Goal: Information Seeking & Learning: Learn about a topic

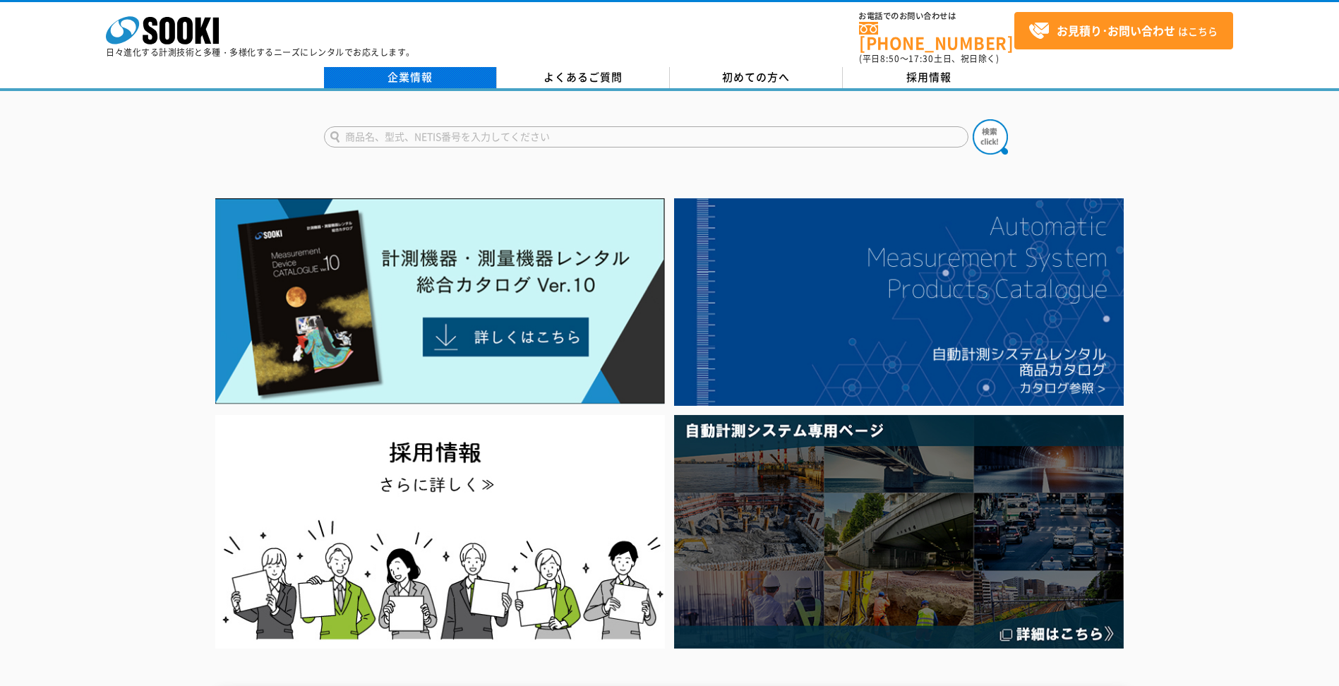
click at [413, 67] on link "企業情報" at bounding box center [410, 77] width 173 height 21
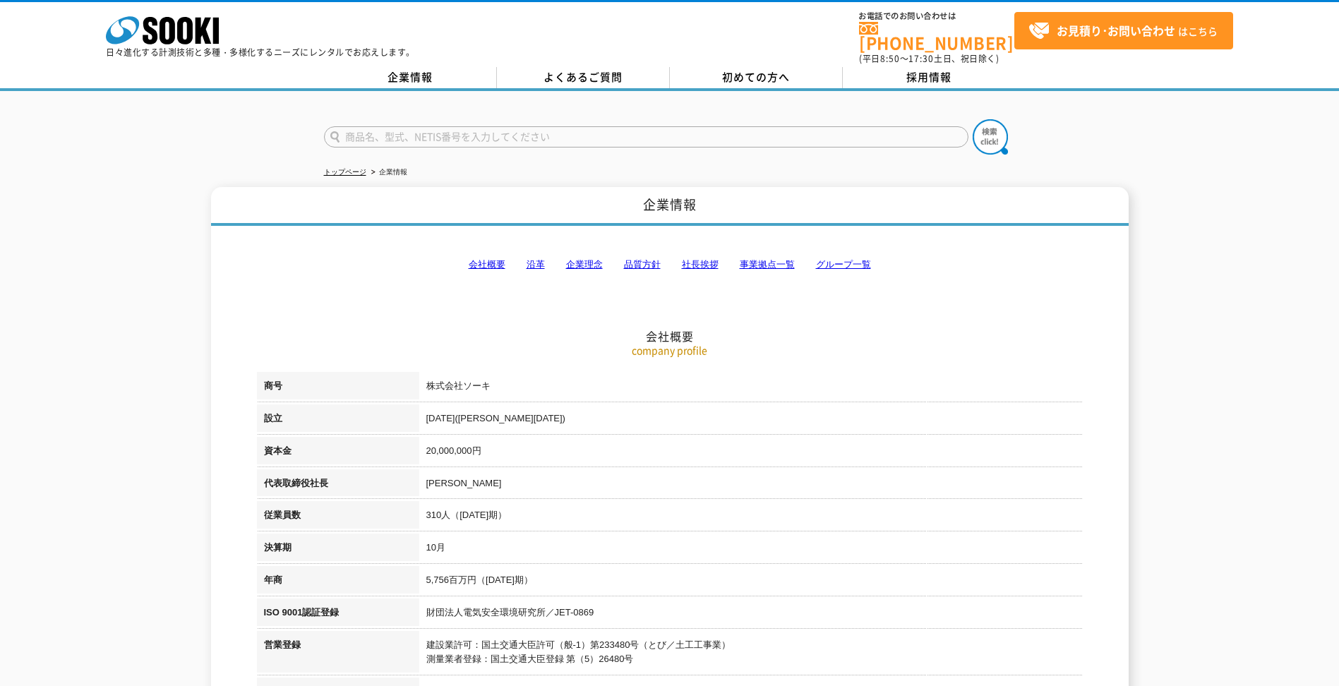
click at [528, 259] on link "沿革" at bounding box center [536, 264] width 18 height 11
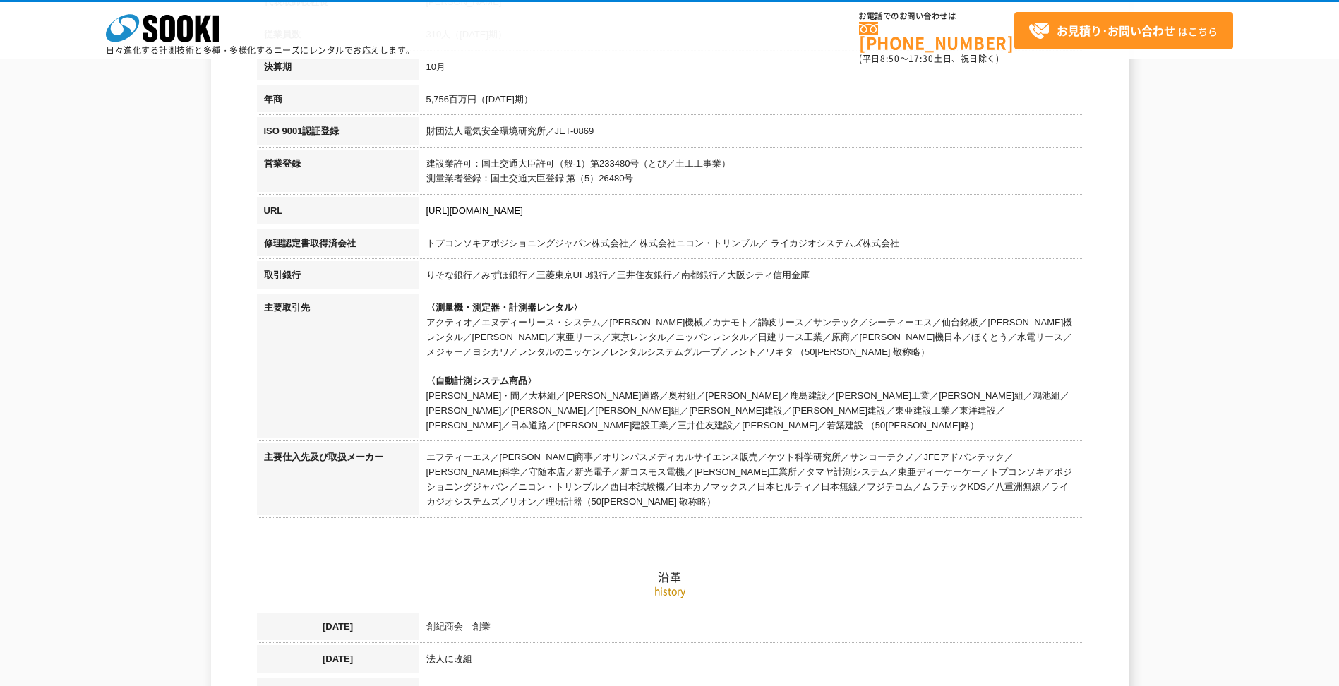
scroll to position [392, 0]
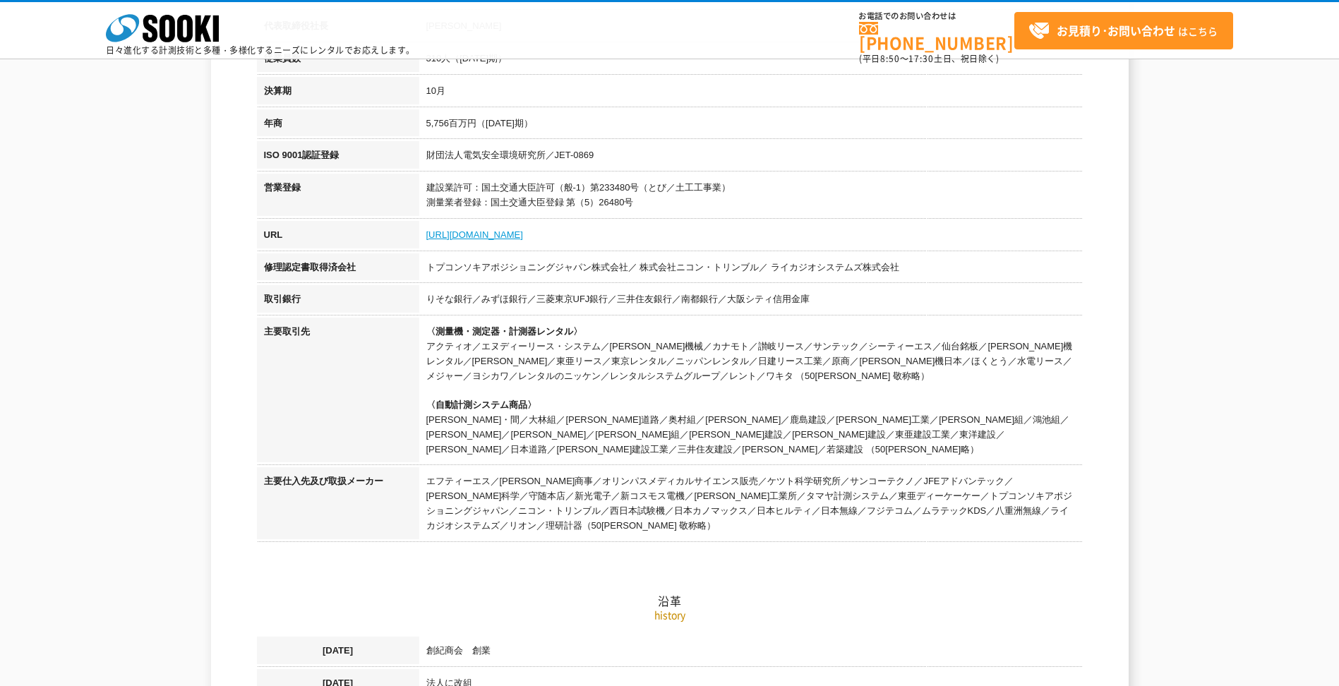
click at [446, 233] on link "https://sooki.co.jp/" at bounding box center [474, 234] width 97 height 11
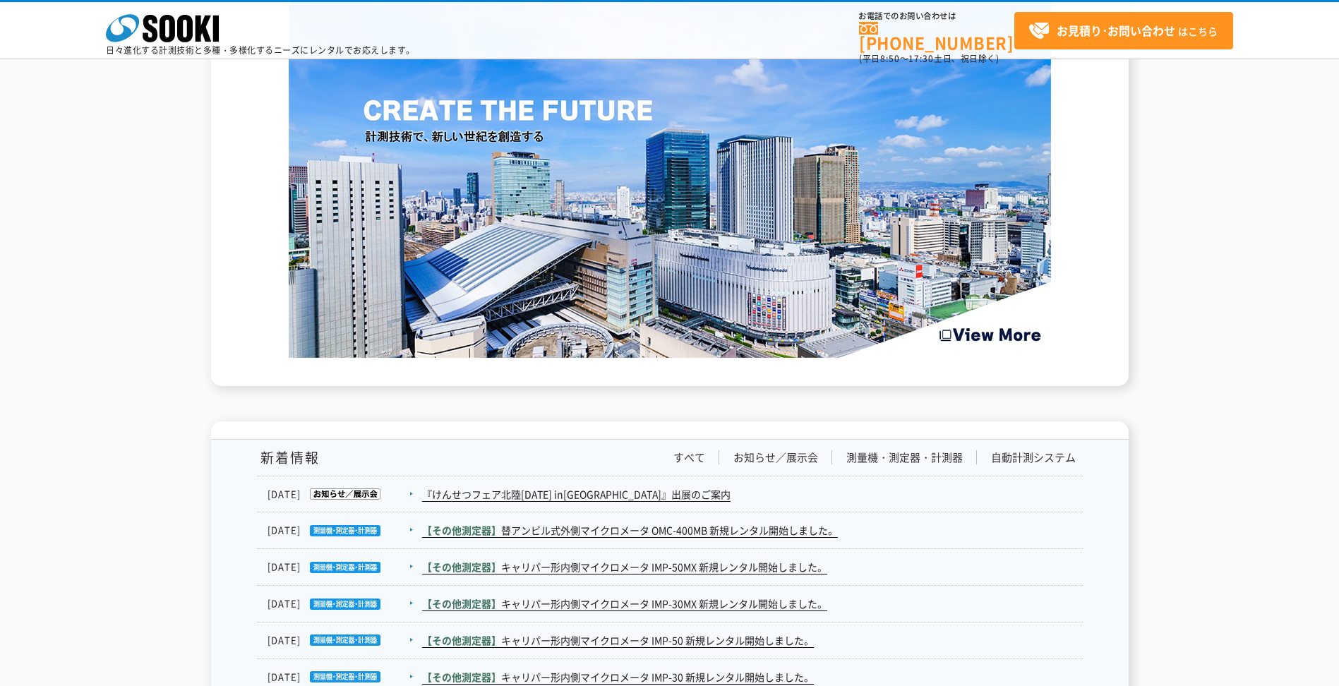
scroll to position [2259, 0]
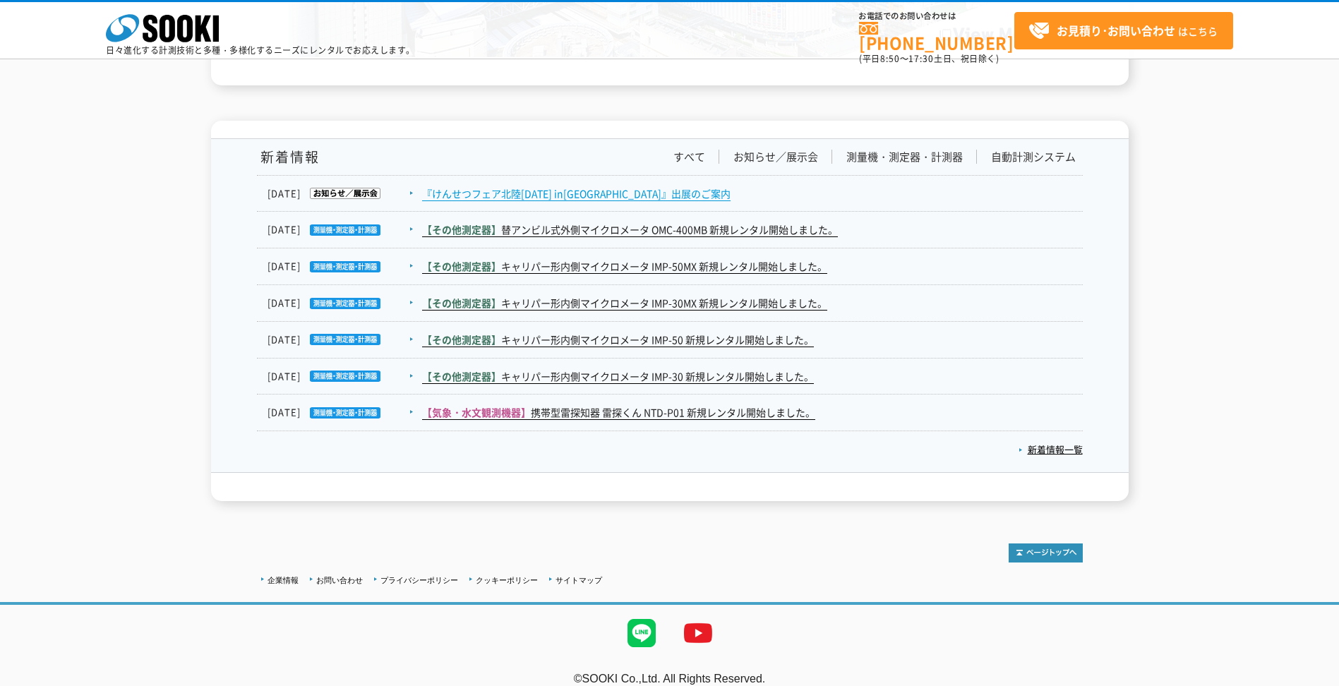
click at [462, 195] on link "『けんせつフェア北陸[DATE] in[GEOGRAPHIC_DATA]』出展のご案内" at bounding box center [576, 193] width 309 height 15
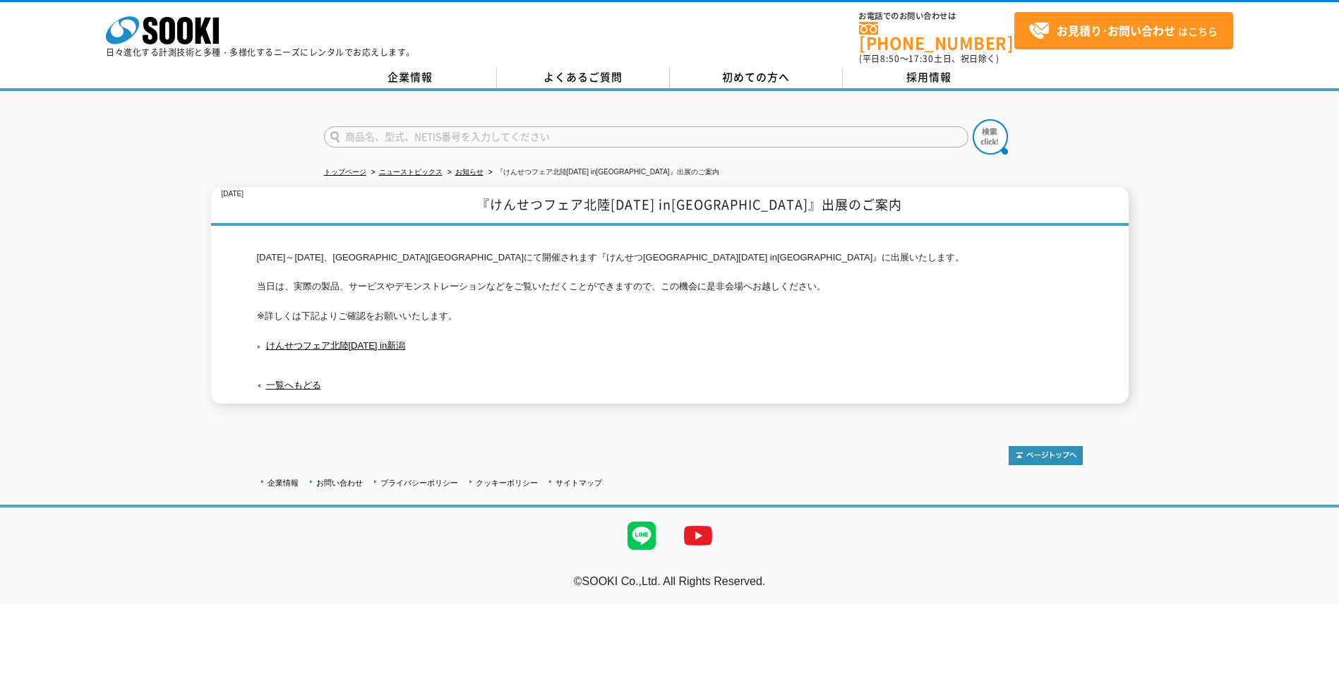
click at [395, 335] on p "けんせつフェア北陸2025 in新潟" at bounding box center [670, 346] width 826 height 23
click at [390, 340] on link "けんせつフェア北陸2025 in新潟" at bounding box center [331, 345] width 149 height 11
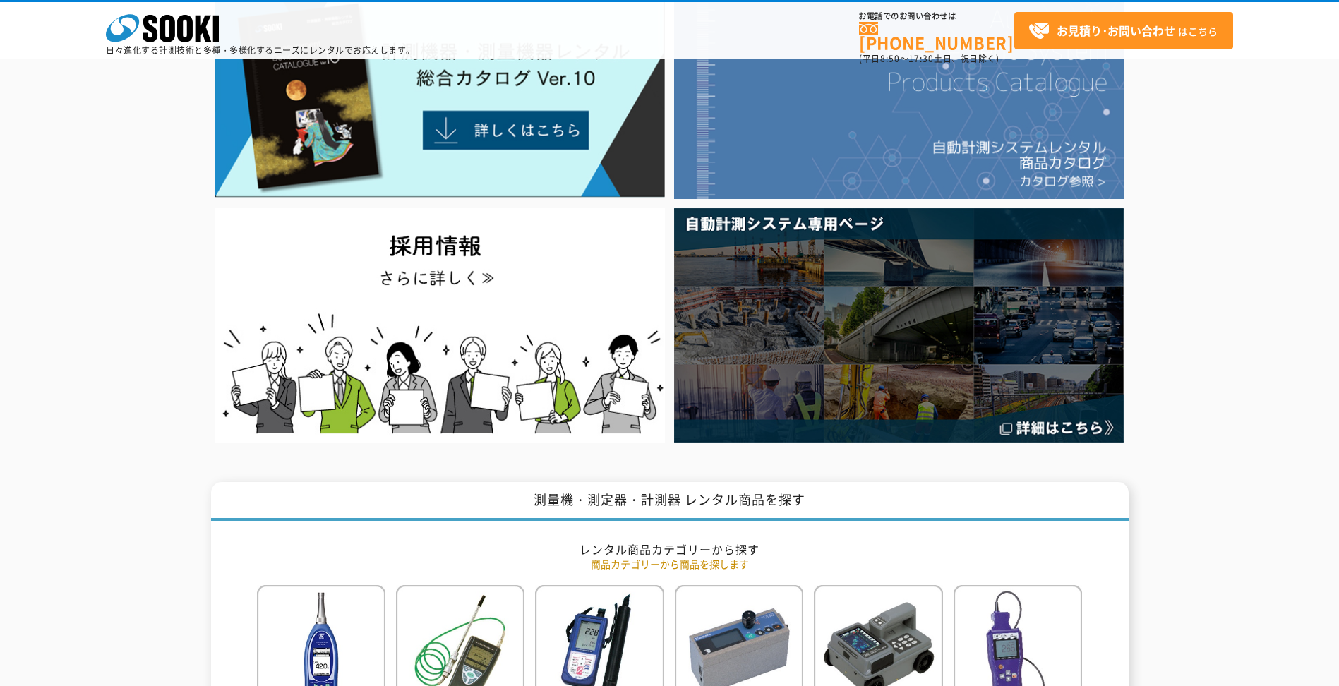
scroll to position [71, 0]
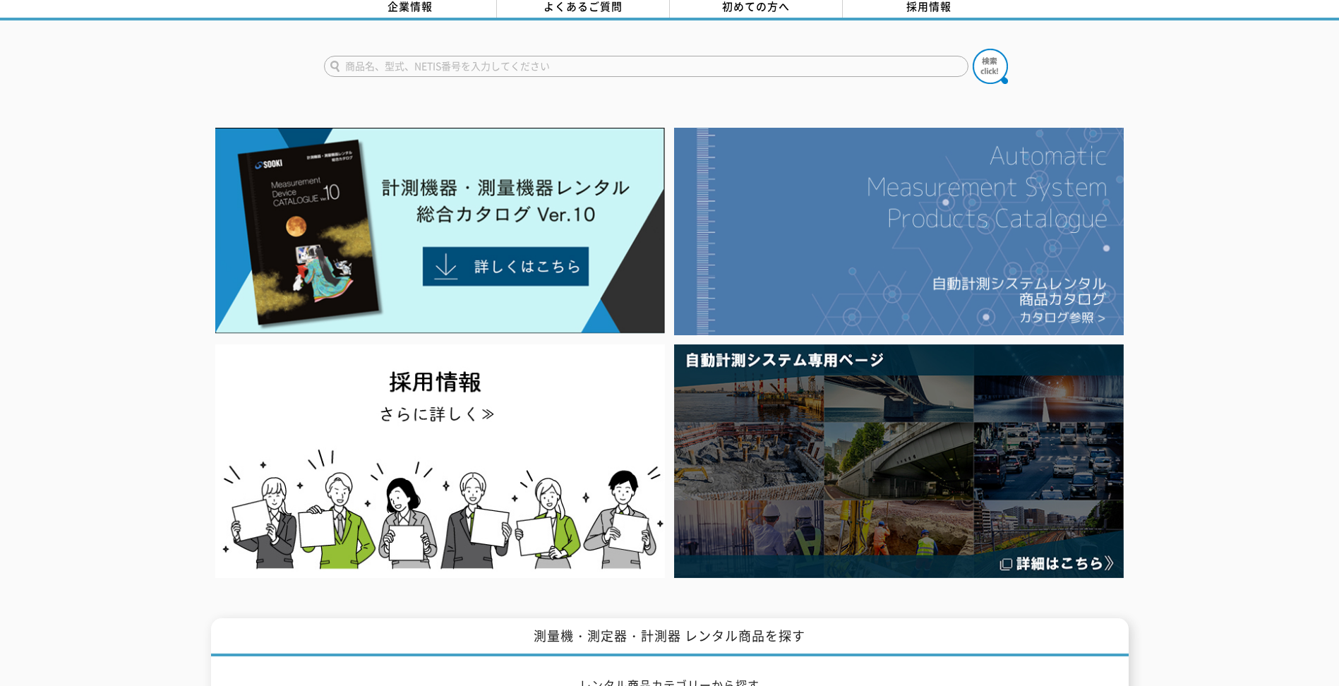
click at [954, 167] on img at bounding box center [899, 232] width 450 height 208
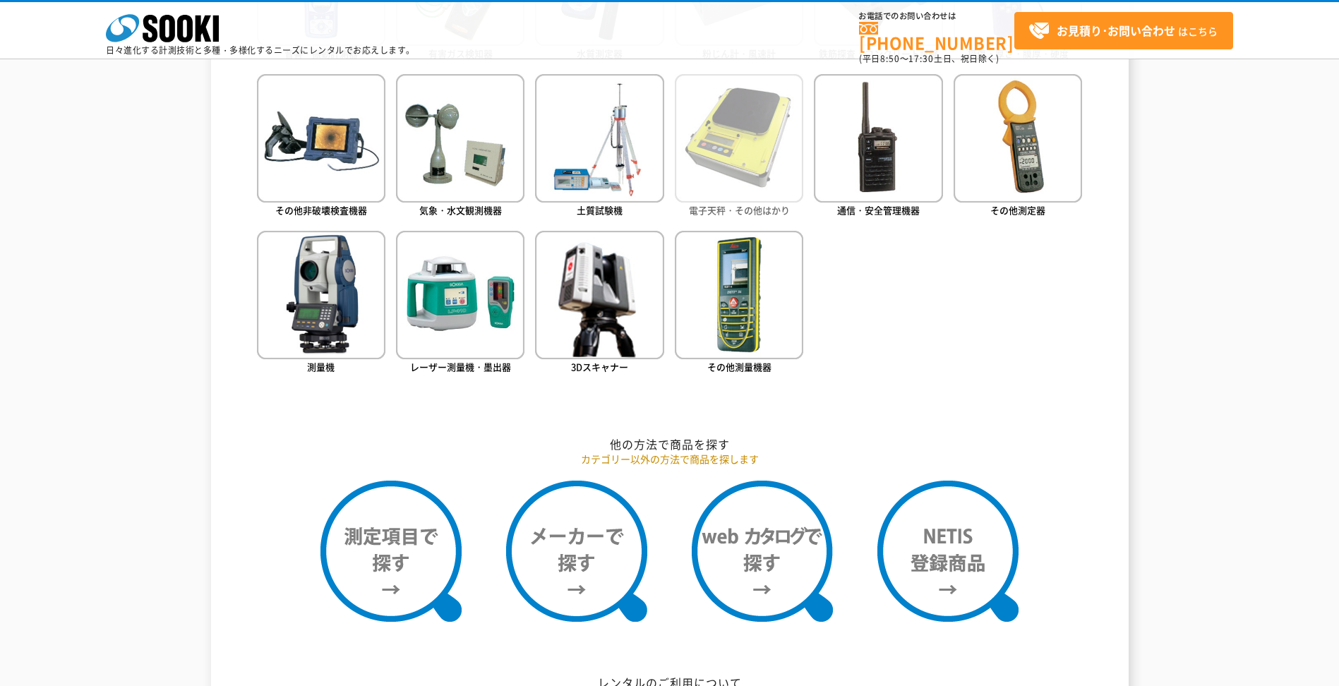
scroll to position [777, 0]
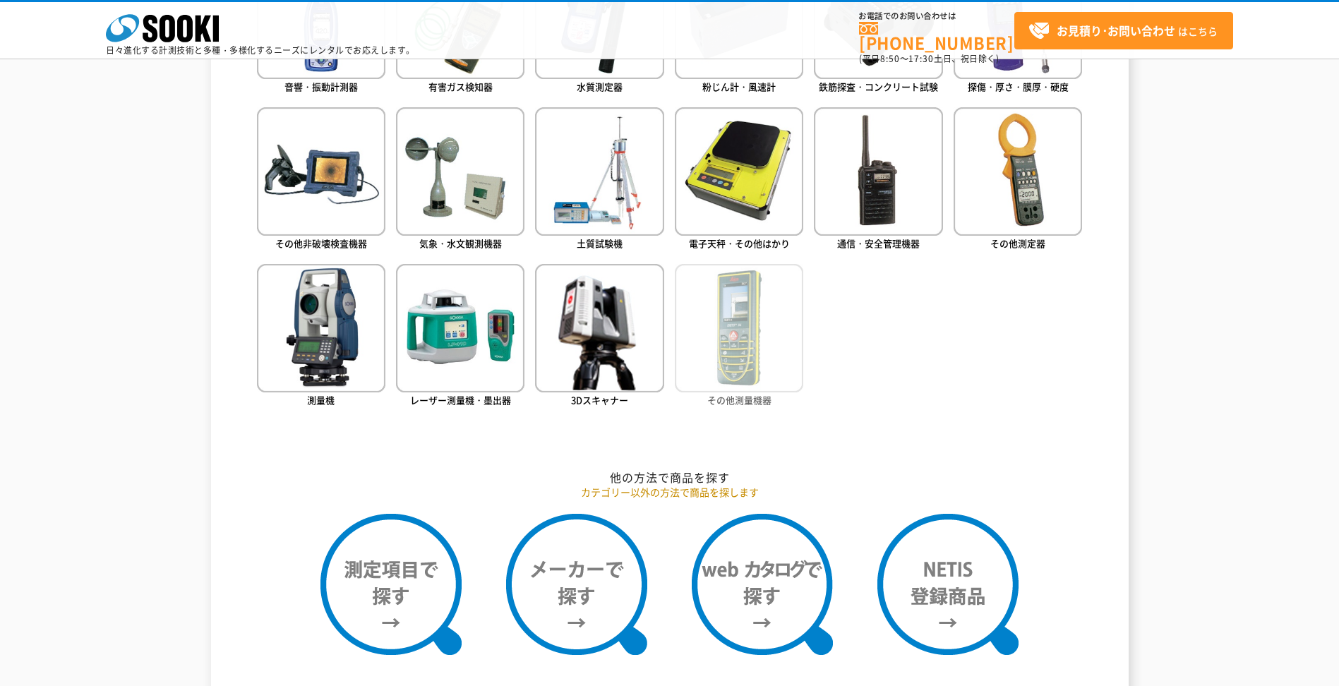
click at [765, 366] on img at bounding box center [739, 328] width 128 height 128
